Goal: Information Seeking & Learning: Check status

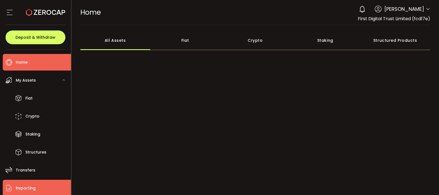
click at [41, 188] on li "Reporting" at bounding box center [37, 187] width 68 height 17
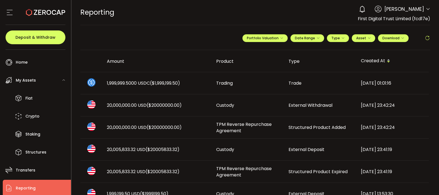
click at [428, 36] on icon at bounding box center [427, 38] width 6 height 6
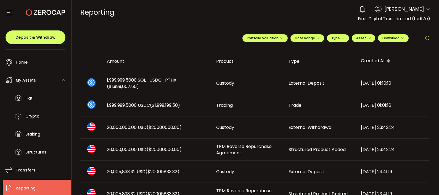
click at [422, 37] on span at bounding box center [417, 37] width 13 height 6
click at [424, 38] on icon at bounding box center [427, 38] width 6 height 6
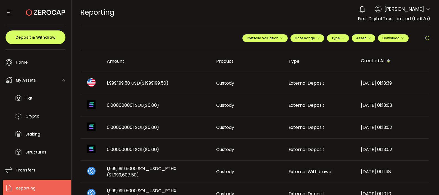
click at [327, 78] on td "External Deposit" at bounding box center [320, 83] width 72 height 22
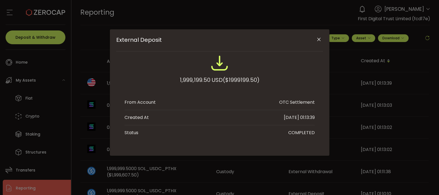
click at [243, 77] on span "($1999199.50)" at bounding box center [241, 80] width 37 height 10
copy span "1999199.50"
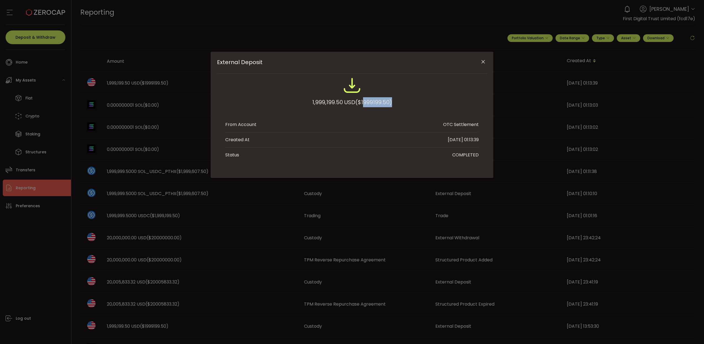
click at [439, 63] on icon "Close" at bounding box center [483, 62] width 6 height 6
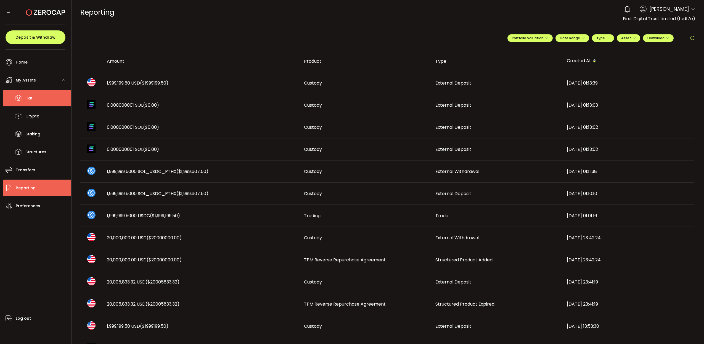
click at [32, 102] on li "Fiat" at bounding box center [37, 98] width 68 height 17
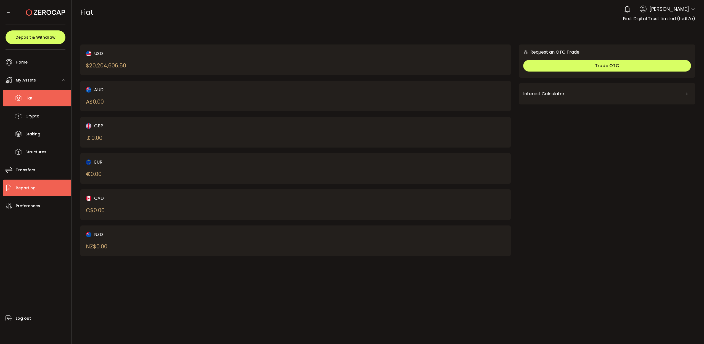
click at [38, 190] on li "Reporting" at bounding box center [37, 187] width 68 height 17
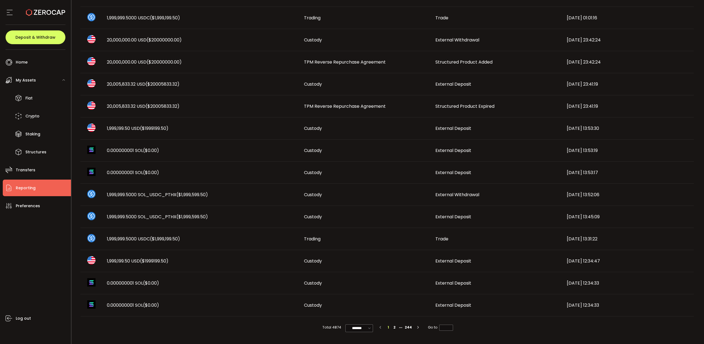
scroll to position [60, 0]
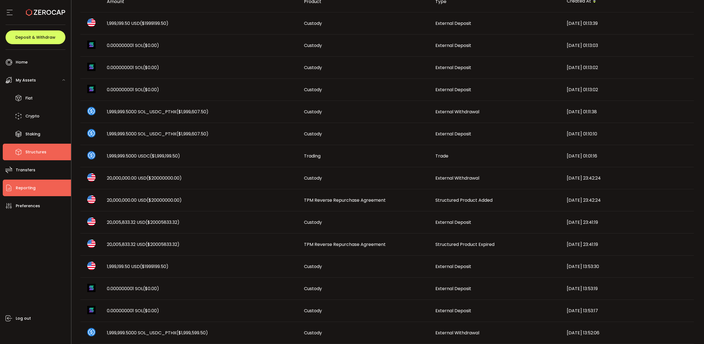
click at [41, 144] on li "Structures" at bounding box center [37, 152] width 68 height 17
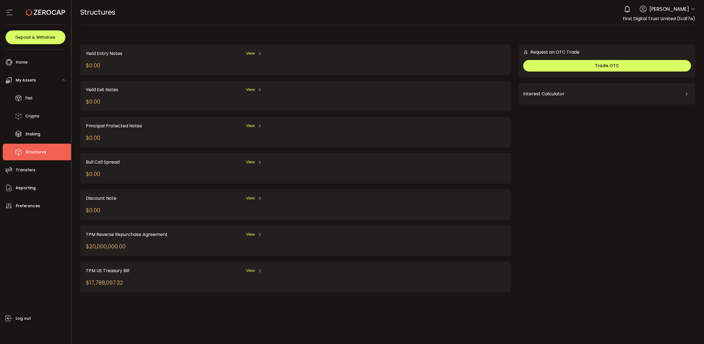
click at [250, 194] on div "TPM Reverse Repurchase Agreement View $20,000,000.00" at bounding box center [295, 240] width 430 height 31
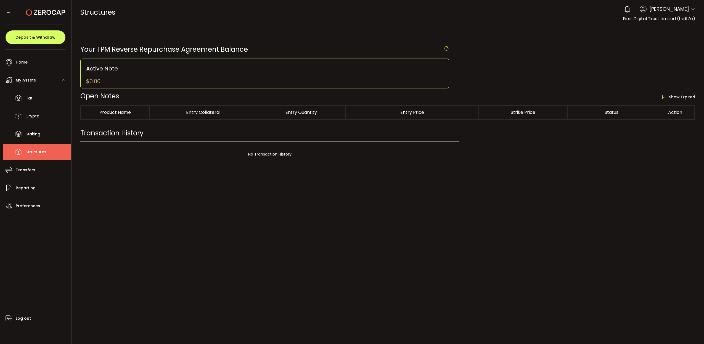
click at [250, 194] on div at bounding box center [387, 172] width 633 height 344
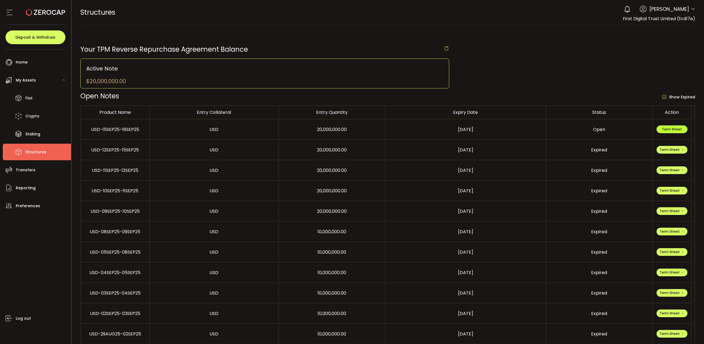
click at [439, 130] on span "Term Sheet" at bounding box center [672, 129] width 20 height 5
click at [439, 146] on button "Term Sheet" at bounding box center [671, 150] width 31 height 8
click at [439, 179] on li "Expiry Term Sheet" at bounding box center [672, 181] width 40 height 15
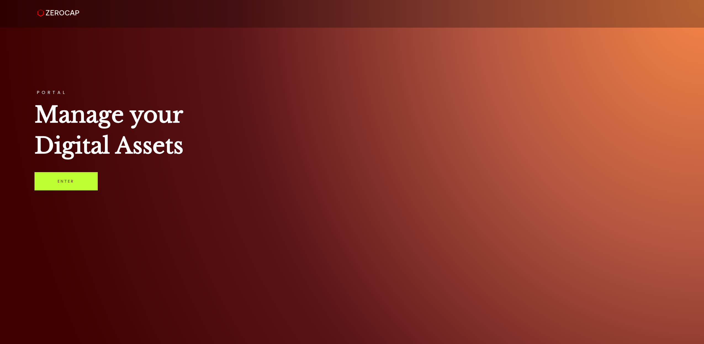
click at [84, 182] on link "Enter" at bounding box center [65, 181] width 63 height 18
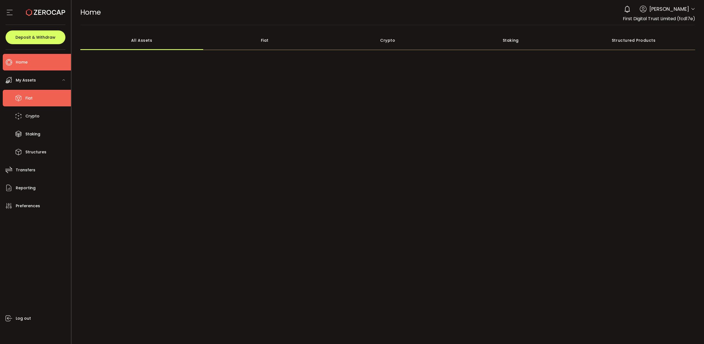
click at [32, 101] on span "Fiat" at bounding box center [28, 98] width 7 height 8
